Goal: Task Accomplishment & Management: Manage account settings

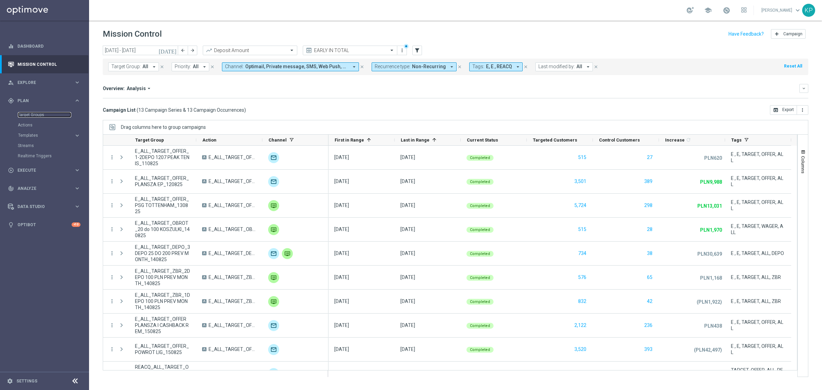
click at [37, 114] on link "Target Groups" at bounding box center [44, 114] width 53 height 5
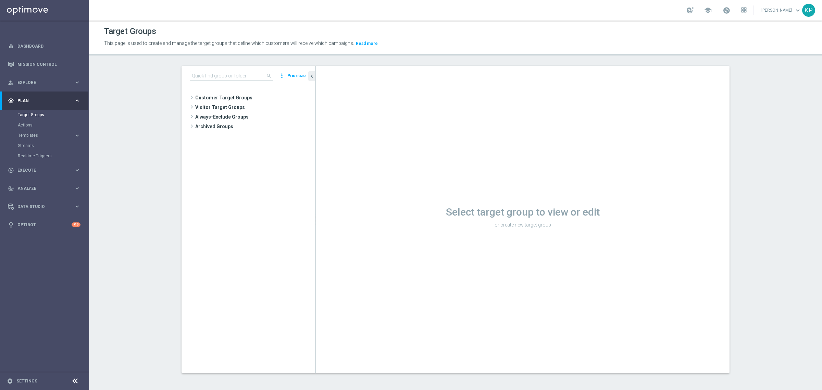
click at [724, 269] on div "Select target group to view or edit or create new target group" at bounding box center [522, 219] width 413 height 307
click at [209, 80] on input at bounding box center [232, 76] width 84 height 10
paste input "REACQ_ALL_TARGET_OFFER_PLANSZA I ZBR REM_220825"
click at [236, 123] on tree-viewport "Customer Target Groups library_add create_new_folder folder" at bounding box center [249, 229] width 134 height 287
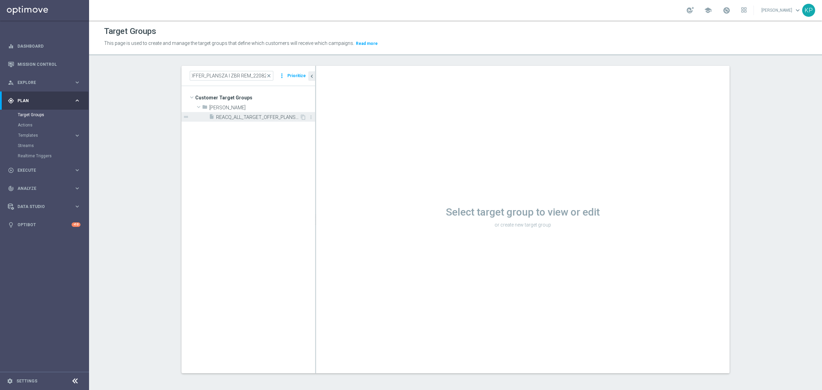
scroll to position [0, 0]
click at [240, 115] on span "REACQ_ALL_TARGET_OFFER_PLANSZA I ZBR REM_220825" at bounding box center [258, 117] width 84 height 6
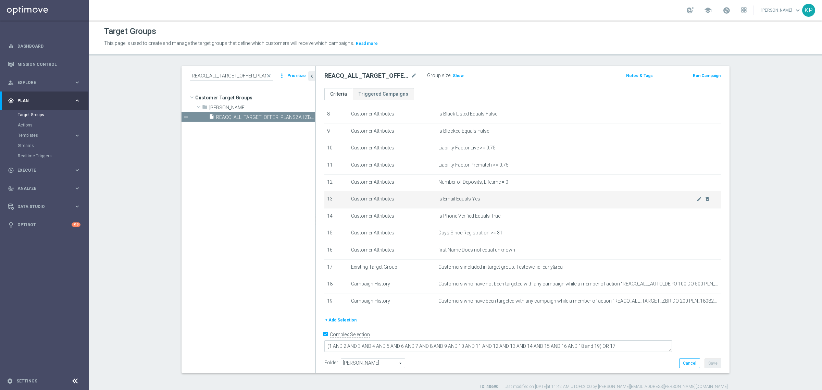
scroll to position [138, 0]
click at [455, 77] on span "Show" at bounding box center [458, 75] width 11 height 5
click at [797, 150] on section "REACQ_ALL_TARGET_OFFER_PLANSZA I ZBR REM_220825 close more_vert Prioritize Cust…" at bounding box center [455, 228] width 733 height 324
click at [197, 200] on tree-viewport "Customer Target Groups library_add create_new_folder folder" at bounding box center [249, 229] width 134 height 287
click at [238, 70] on div "REACQ_ALL_TARGET_OFFER_PLANSZA I ZBR REM_220825 close more_vert Prioritize" at bounding box center [249, 76] width 134 height 20
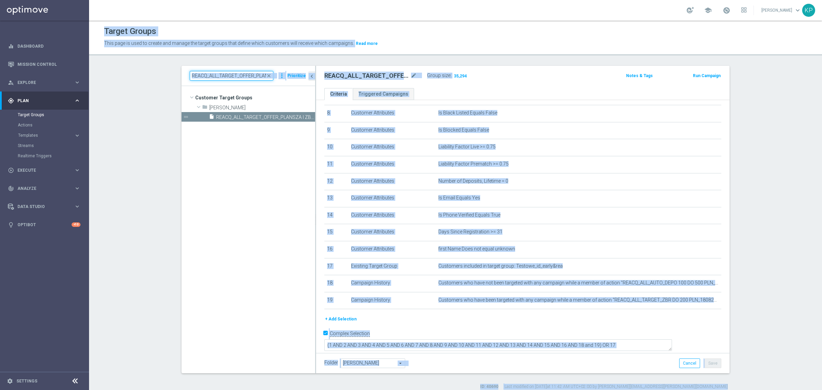
click at [239, 71] on input "REACQ_ALL_TARGET_OFFER_PLANSZA I ZBR REM_220825" at bounding box center [232, 76] width 84 height 10
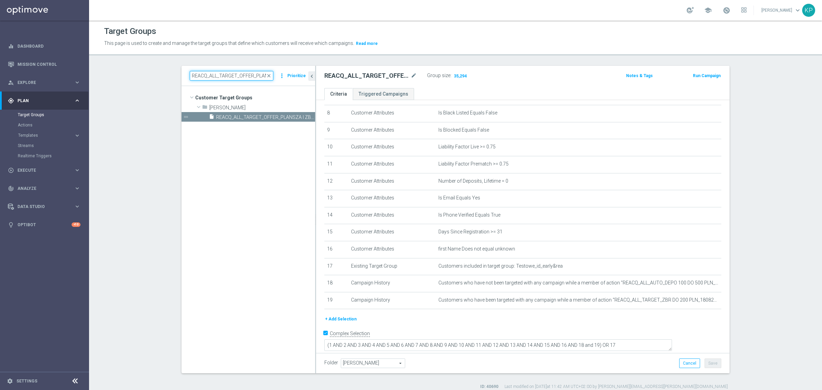
click at [237, 77] on input "REACQ_ALL_TARGET_OFFER_PLANSZA I ZBR REM_220825" at bounding box center [232, 76] width 84 height 10
paste input "E_ALL_TARGET_OFFER_PLANSZA"
type input "E_ALL_TARGET_OFFER_PLANSZA_220825"
click at [249, 123] on tree-viewport "Customer Target Groups library_add create_new_folder folder" at bounding box center [249, 229] width 134 height 287
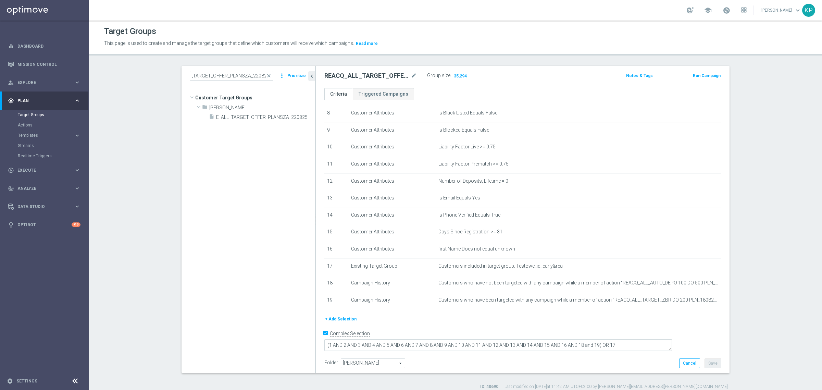
scroll to position [0, 0]
click at [250, 120] on span "E_ALL_TARGET_OFFER_PLANSZA_220825" at bounding box center [258, 117] width 84 height 6
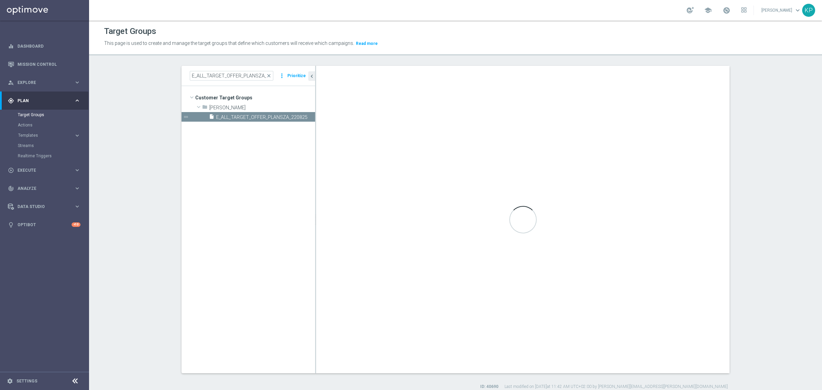
type textarea "(1 AND 2 AND 3 AND 4 AND 5 AND 6 AND 7 AND 8 AND 9 AND 10 AND 11 AND 12 AND 13 …"
type input "[PERSON_NAME]"
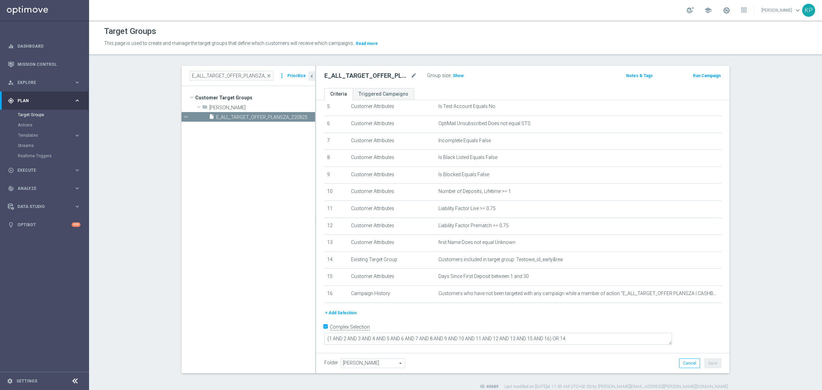
scroll to position [87, 0]
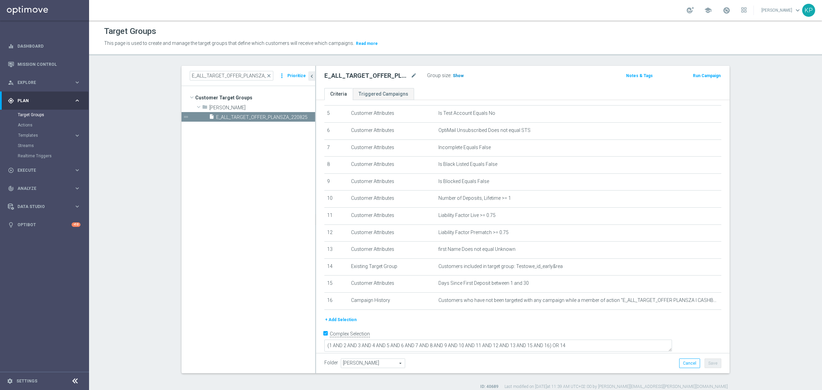
click at [456, 76] on span "Show" at bounding box center [458, 75] width 11 height 5
click at [449, 86] on div "E_ALL_TARGET_OFFER_PLANSZA_220825 mode_edit Group size : Show Calculating… Note…" at bounding box center [522, 77] width 413 height 22
click at [473, 91] on ul "Criteria Triggered Campaigns" at bounding box center [522, 94] width 413 height 12
click at [204, 189] on tree-viewport "Customer Target Groups library_add create_new_folder folder" at bounding box center [249, 229] width 134 height 287
click at [234, 79] on input "E_ALL_TARGET_OFFER_PLANSZA_220825" at bounding box center [232, 76] width 84 height 10
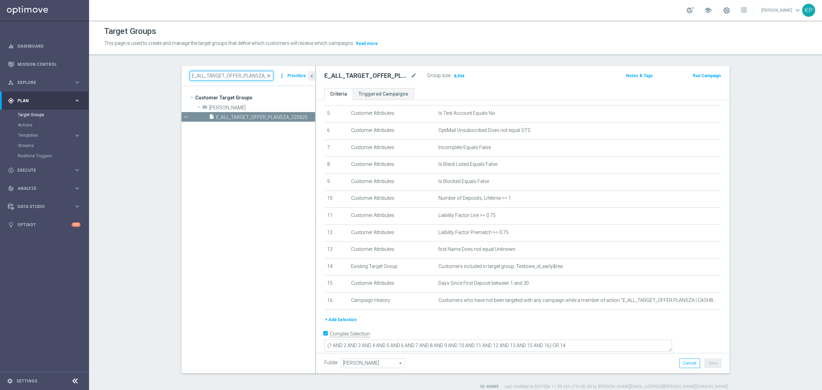
paste input "PLANSZA I CASHBACK REM"
type input "E_ALL_TARGET_OFFER PLANSZA I CASHBACK REM_220825"
click at [254, 116] on span "E_ALL_TARGET_OFFER PLANSZA I CASHBACK REM_220825" at bounding box center [258, 117] width 84 height 6
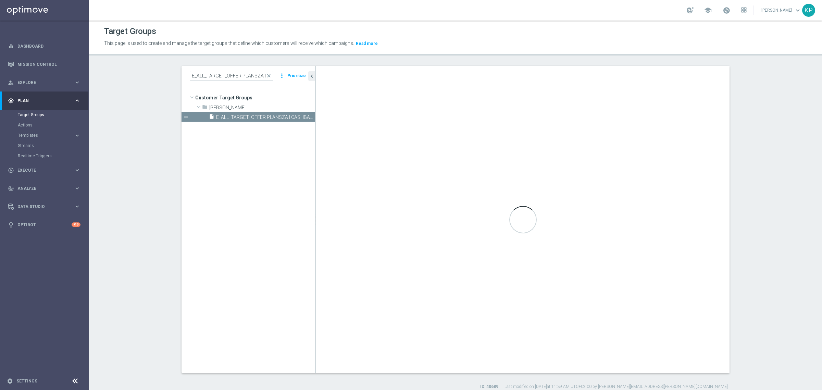
checkbox input "false"
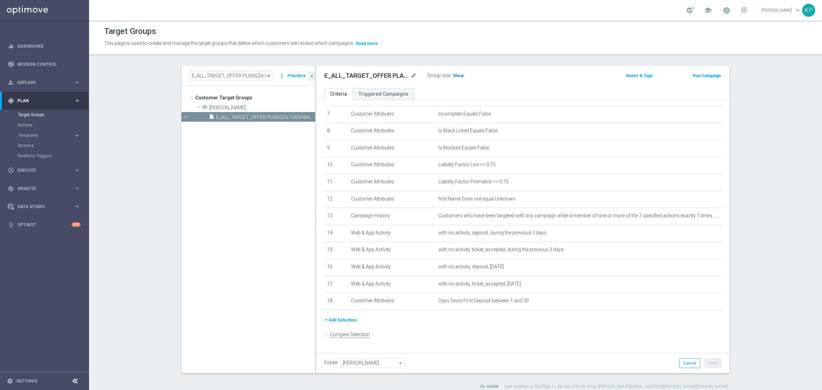
click at [452, 79] on h3 "Show" at bounding box center [458, 76] width 12 height 8
click at [234, 215] on tree-viewport "Customer Target Groups library_add create_new_folder folder" at bounding box center [249, 229] width 134 height 287
click at [270, 189] on tree-viewport "Customer Target Groups library_add create_new_folder folder" at bounding box center [249, 229] width 134 height 287
click at [34, 59] on link "Mission Control" at bounding box center [48, 64] width 63 height 18
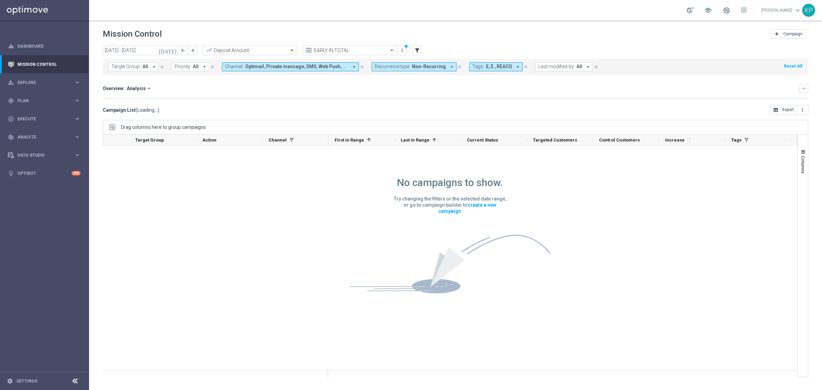
click at [268, 25] on header "Mission Control add Campaign" at bounding box center [455, 33] width 733 height 25
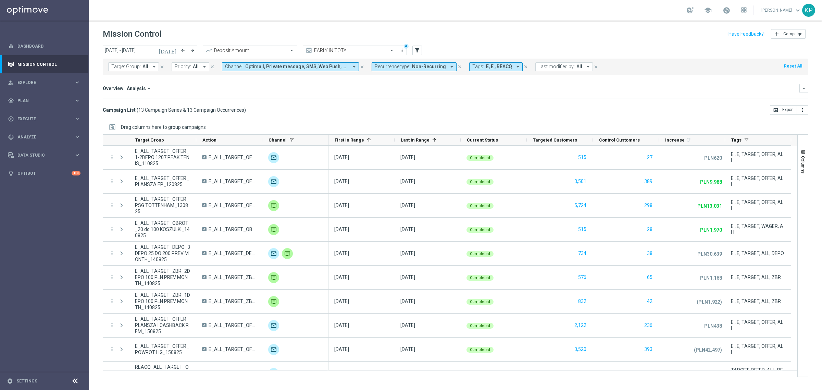
click at [317, 90] on div "Overview: Analysis arrow_drop_down" at bounding box center [451, 88] width 697 height 6
click at [170, 50] on input "[DATE] - [DATE]" at bounding box center [140, 51] width 75 height 10
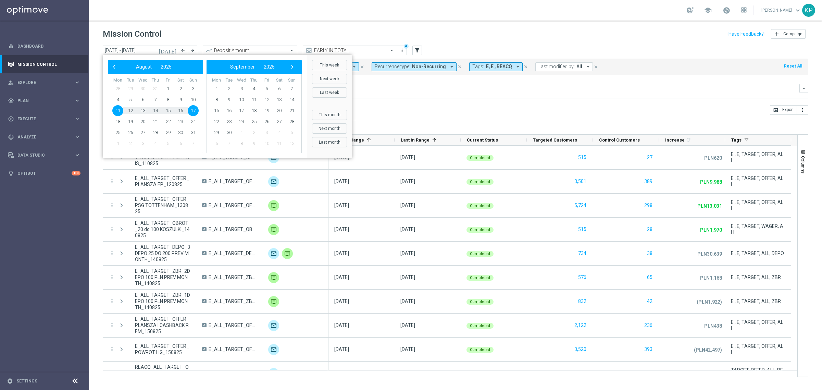
click at [172, 49] on icon "[DATE]" at bounding box center [168, 50] width 18 height 6
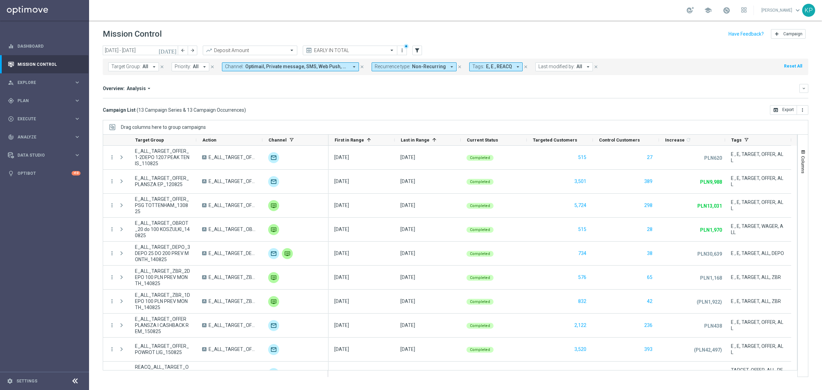
click at [172, 49] on icon "[DATE]" at bounding box center [168, 50] width 18 height 6
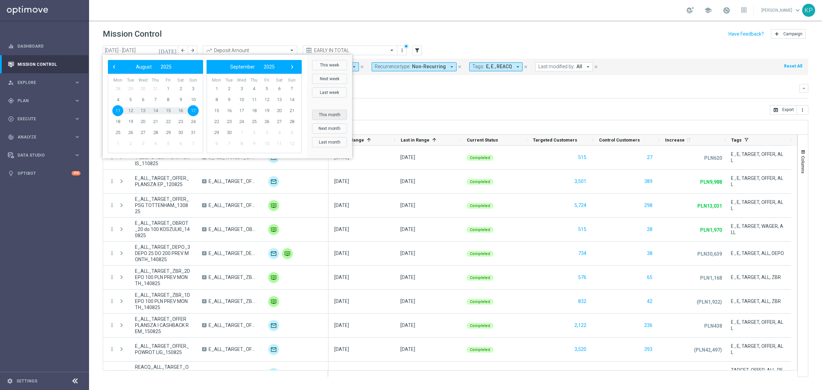
click at [340, 111] on button "This month" at bounding box center [329, 115] width 35 height 10
type input "[DATE] - [DATE]"
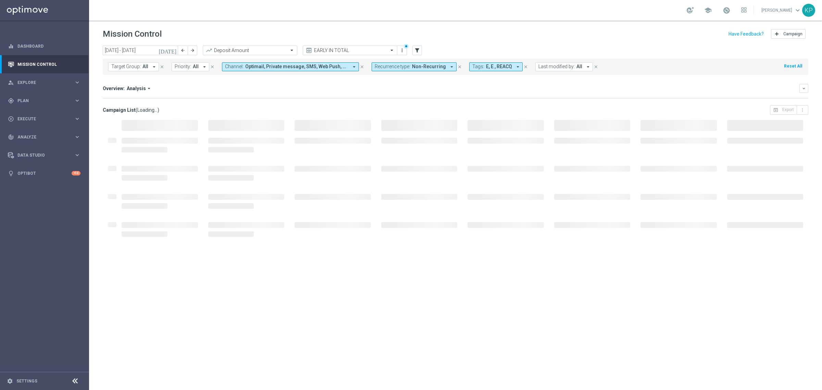
click at [391, 91] on div "Overview: Analysis arrow_drop_down" at bounding box center [451, 88] width 697 height 6
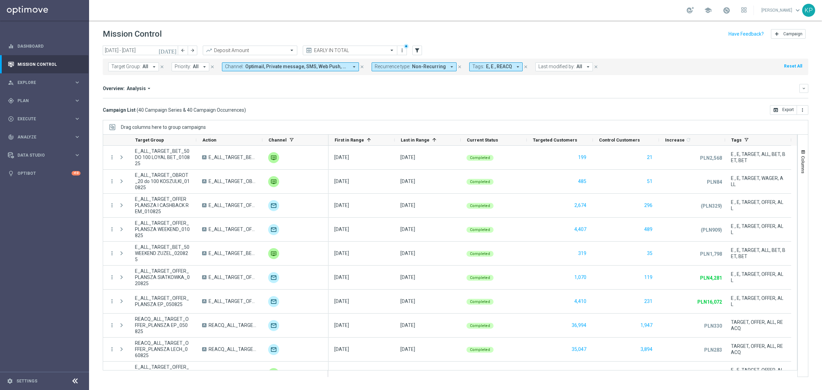
click at [149, 88] on icon "arrow_drop_down" at bounding box center [149, 88] width 6 height 6
click at [191, 106] on div "Campaign List ( 40 Campaign Series & 40 Campaign Occurrences ) open_in_browser …" at bounding box center [455, 110] width 705 height 10
click at [803, 87] on icon "keyboard_arrow_down" at bounding box center [803, 88] width 5 height 5
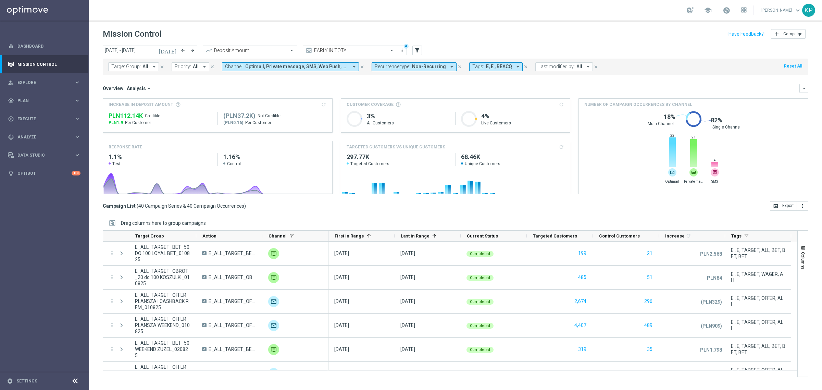
click at [496, 67] on span "E, E , REACQ" at bounding box center [499, 67] width 26 height 6
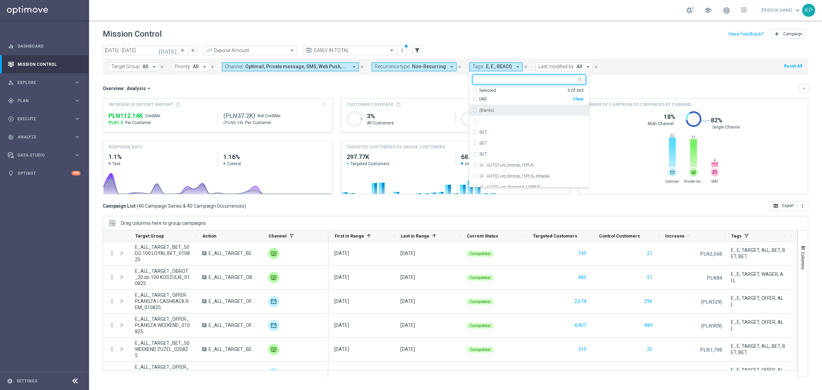
click at [473, 89] on div "Selected 3 Of 369" at bounding box center [528, 91] width 111 height 6
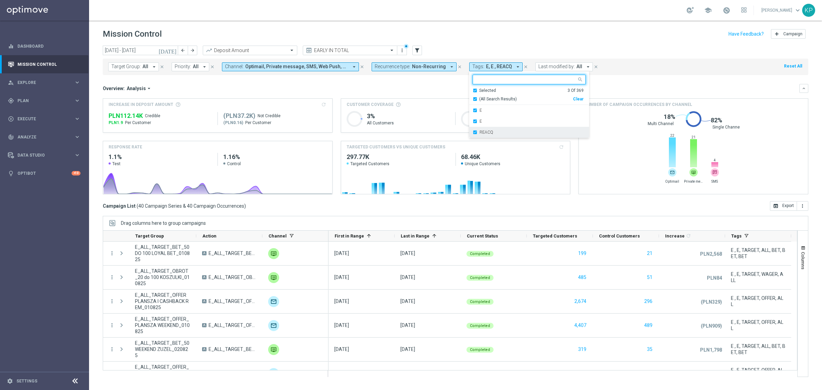
click at [473, 131] on div "REACQ" at bounding box center [529, 132] width 113 height 11
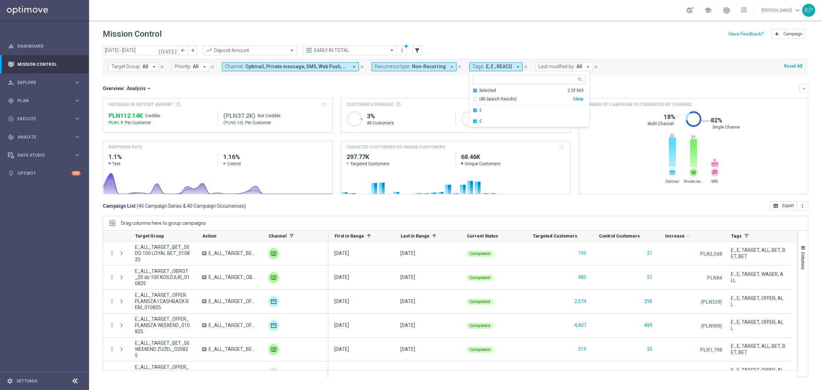
click at [438, 87] on div "Overview: Analysis arrow_drop_down" at bounding box center [451, 88] width 697 height 6
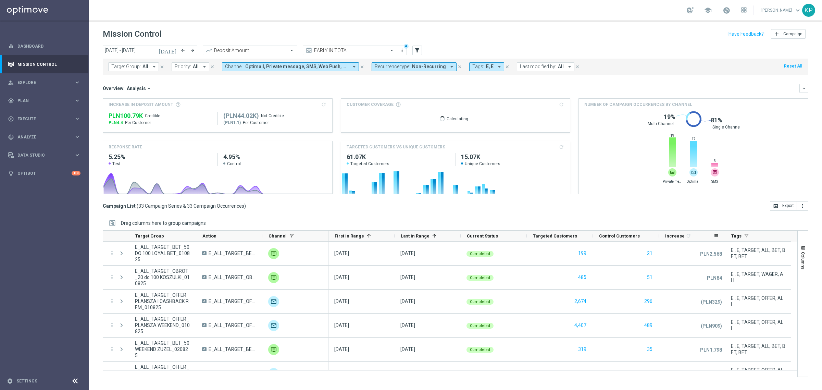
click at [704, 237] on div "Increase 1 refresh" at bounding box center [689, 235] width 48 height 11
click at [584, 207] on div "Campaign List ( 33 Campaign Series & 33 Campaign Occurrences ) open_in_browser …" at bounding box center [455, 206] width 705 height 10
click at [232, 86] on div "Overview: Analysis arrow_drop_down" at bounding box center [451, 88] width 697 height 6
click at [244, 83] on mini-dashboard "Overview: Analysis arrow_drop_down keyboard_arrow_down Increase In Deposit Amou…" at bounding box center [455, 138] width 705 height 126
click at [258, 81] on mini-dashboard "Overview: Analysis arrow_drop_down keyboard_arrow_down Increase In Deposit Amou…" at bounding box center [455, 138] width 705 height 126
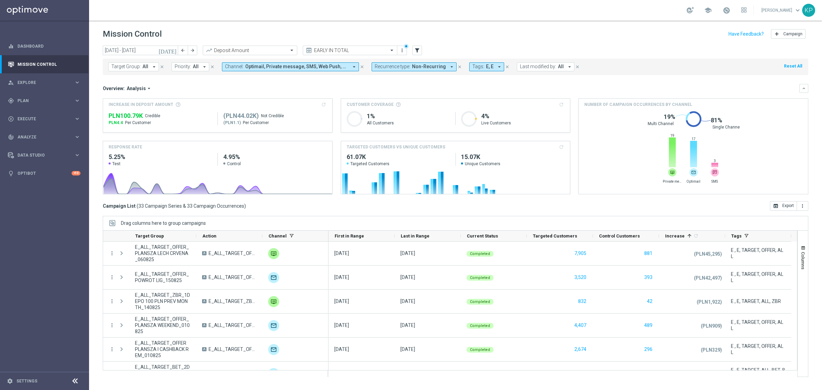
click at [265, 28] on div "Mission Control add Campaign" at bounding box center [455, 33] width 705 height 13
click at [503, 39] on div "Mission Control add Campaign" at bounding box center [455, 33] width 705 height 13
click at [291, 93] on div "Overview: Analysis arrow_drop_down keyboard_arrow_down Increase In Deposit Amou…" at bounding box center [455, 139] width 705 height 110
click at [802, 90] on icon "keyboard_arrow_down" at bounding box center [803, 88] width 5 height 5
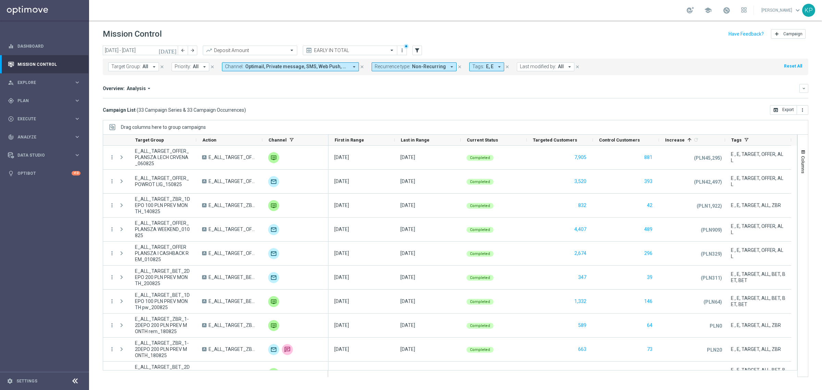
click at [280, 90] on div "Overview: Analysis arrow_drop_down" at bounding box center [451, 88] width 697 height 6
click at [289, 115] on div "today 01 Aug 2025 - 31 Aug 2025 arrow_back arrow_forward Deposit Amount trendin…" at bounding box center [455, 215] width 733 height 338
